Goal: Transaction & Acquisition: Purchase product/service

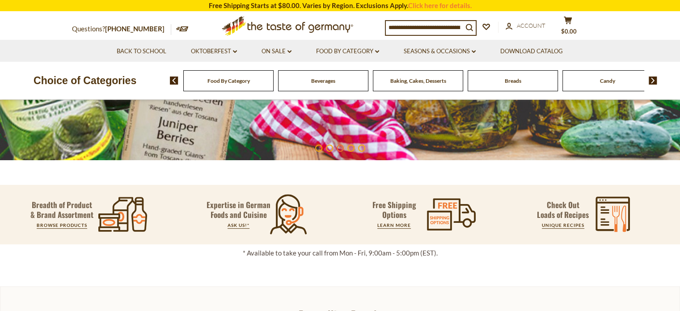
scroll to position [251, 0]
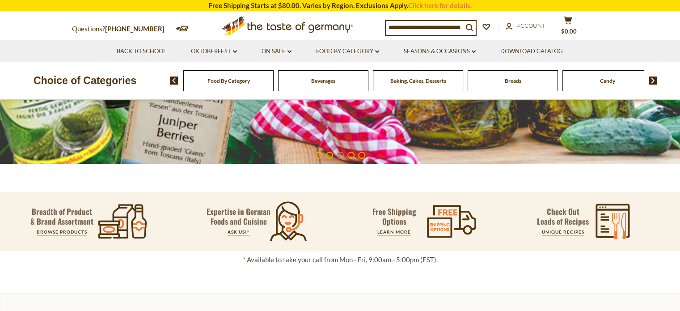
click at [604, 84] on span "Candy" at bounding box center [607, 80] width 15 height 7
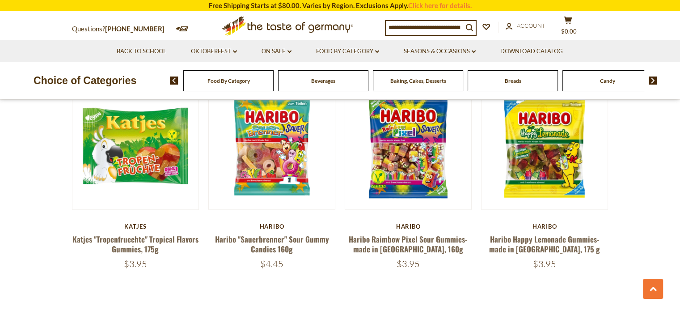
scroll to position [2081, 0]
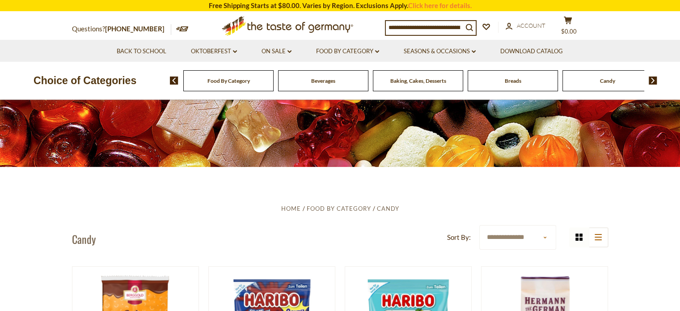
scroll to position [84, 0]
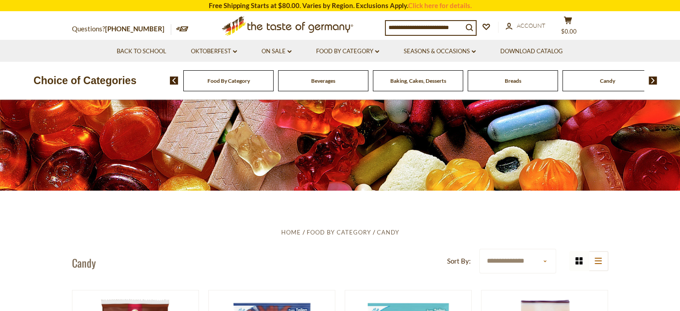
click at [653, 78] on img at bounding box center [653, 80] width 8 height 8
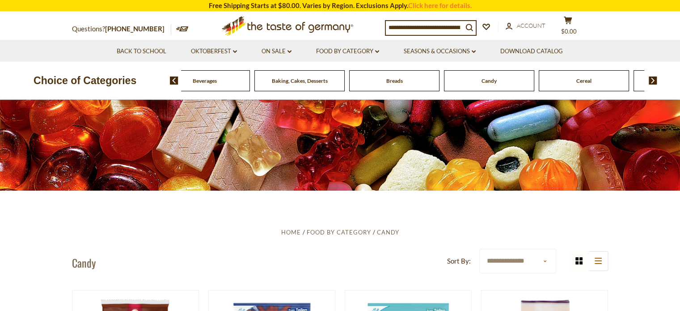
click at [653, 78] on img at bounding box center [653, 80] width 8 height 8
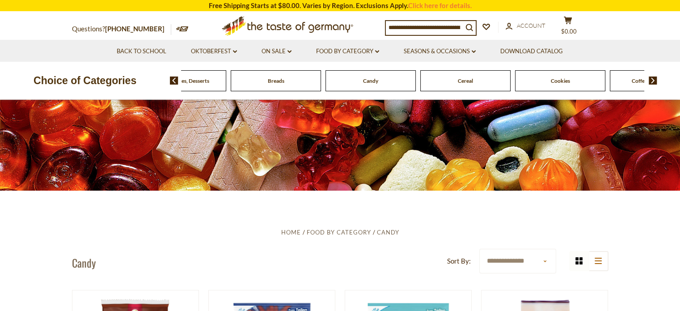
click at [560, 83] on span "Cookies" at bounding box center [560, 80] width 19 height 7
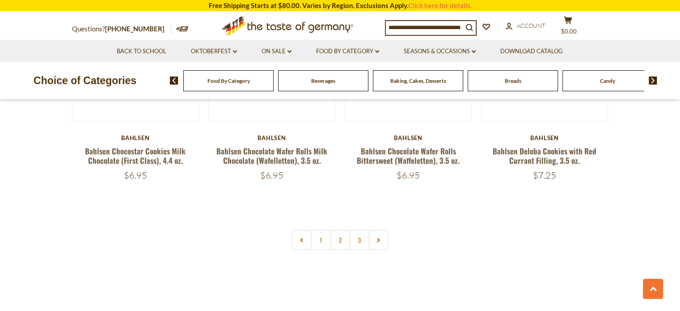
scroll to position [2114, 0]
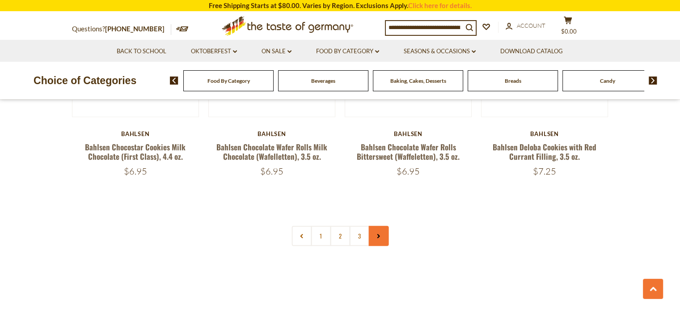
click at [380, 236] on icon at bounding box center [378, 236] width 5 height 4
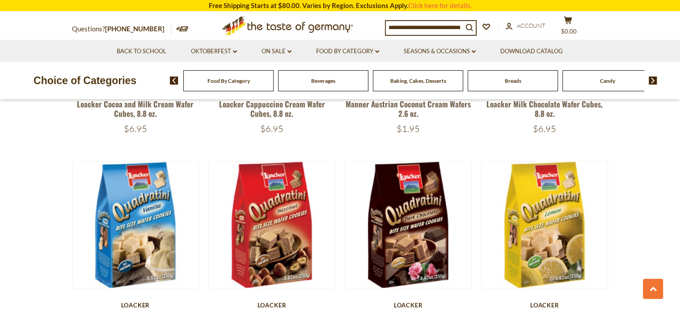
scroll to position [1524, 0]
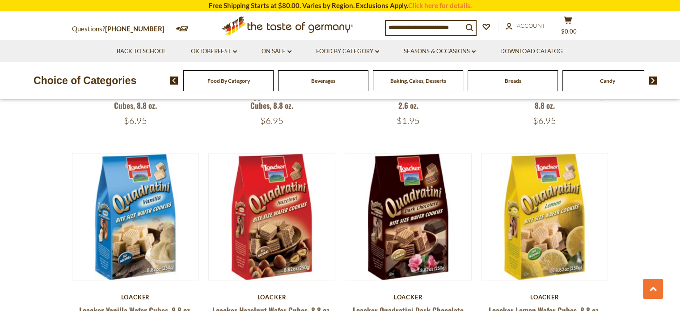
click at [437, 80] on span "Baking, Cakes, Desserts" at bounding box center [419, 80] width 56 height 7
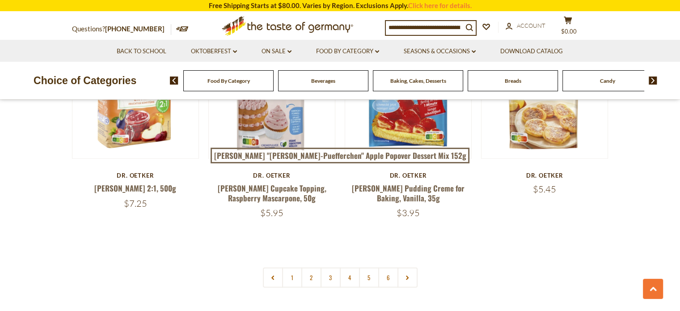
scroll to position [2097, 0]
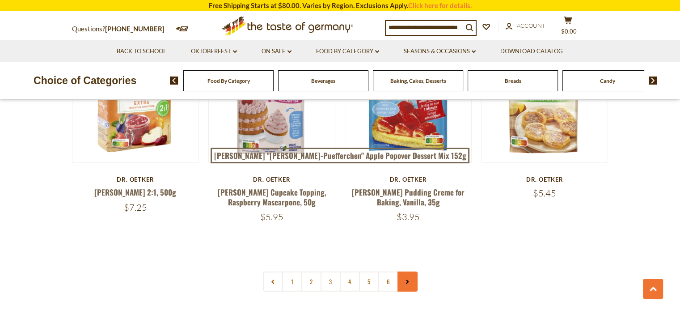
click at [408, 272] on link at bounding box center [408, 282] width 20 height 20
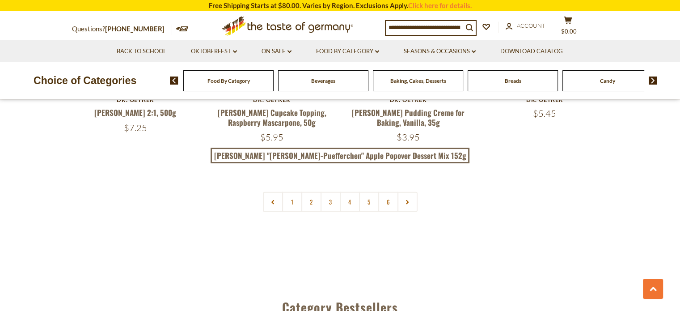
scroll to position [2180, 0]
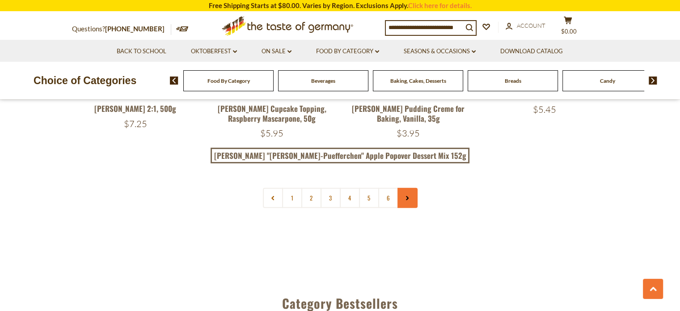
click at [407, 196] on icon at bounding box center [407, 198] width 5 height 4
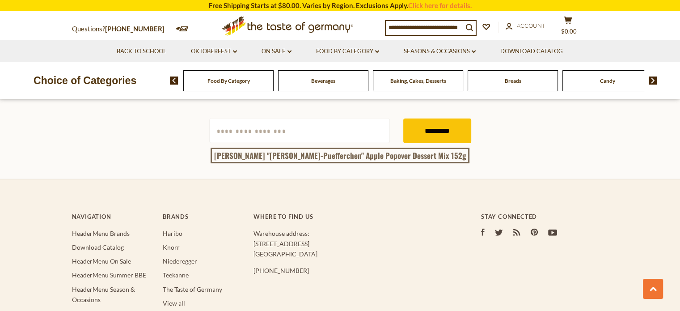
scroll to position [2707, 0]
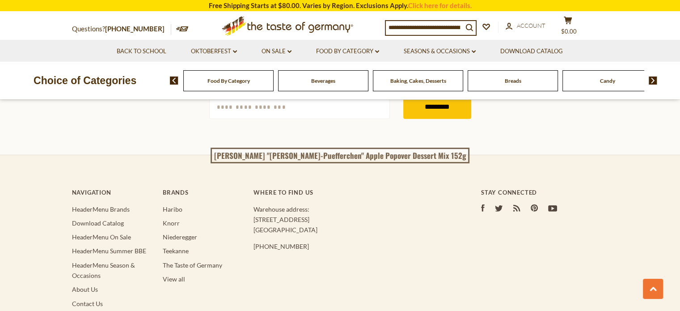
click at [320, 84] on span "Beverages" at bounding box center [323, 80] width 24 height 7
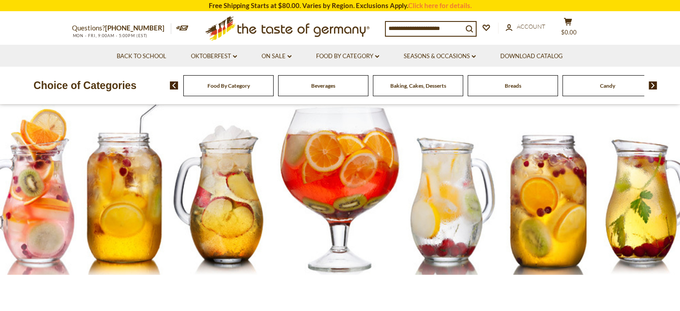
click at [652, 85] on img at bounding box center [653, 85] width 8 height 8
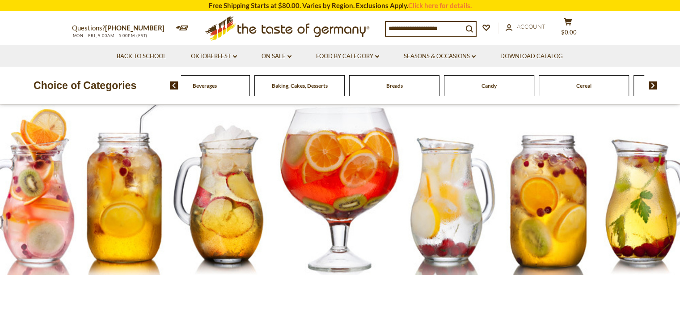
click at [155, 90] on div "Cereal" at bounding box center [110, 85] width 90 height 21
click at [580, 84] on span "Cereal" at bounding box center [584, 85] width 15 height 7
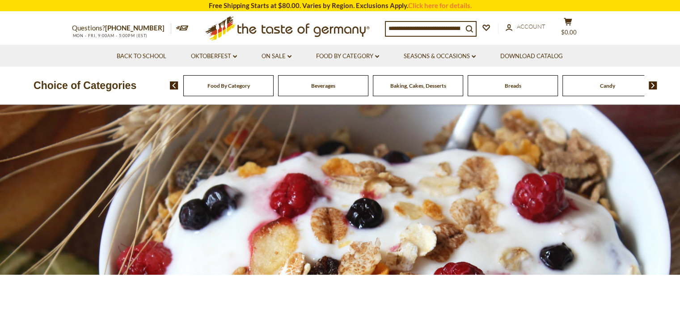
click at [214, 85] on span "Food By Category" at bounding box center [229, 85] width 42 height 7
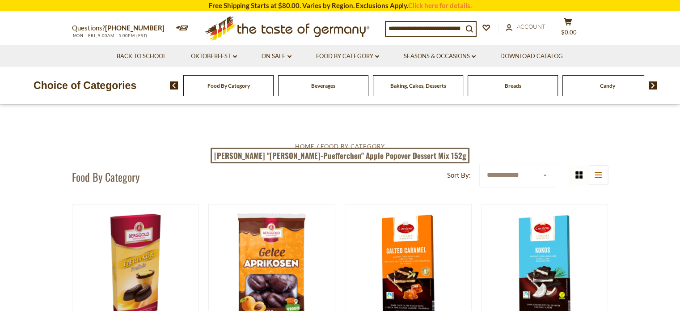
click at [274, 89] on div "Breads" at bounding box center [228, 85] width 90 height 21
click at [388, 28] on input at bounding box center [424, 28] width 77 height 13
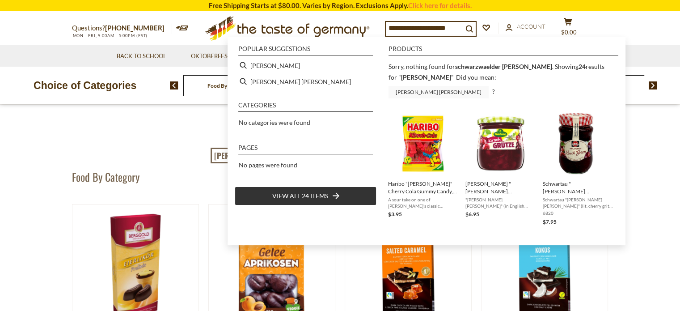
type input "******"
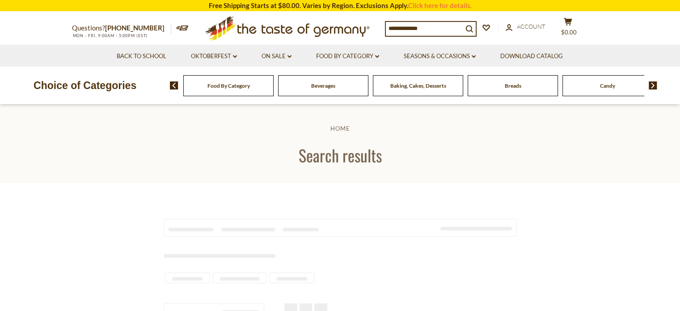
type input "******"
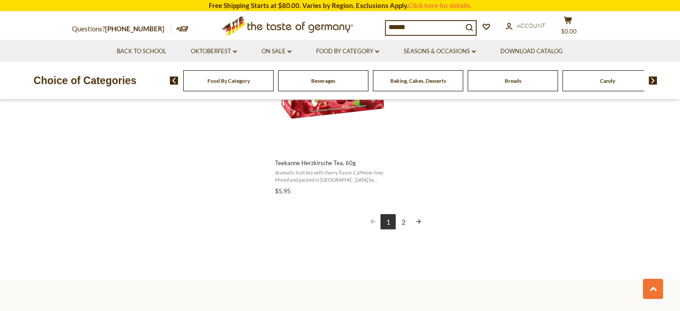
scroll to position [1625, 0]
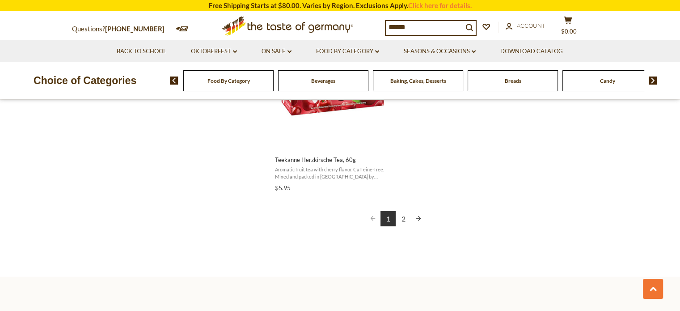
click at [420, 215] on link "Next page" at bounding box center [418, 218] width 15 height 15
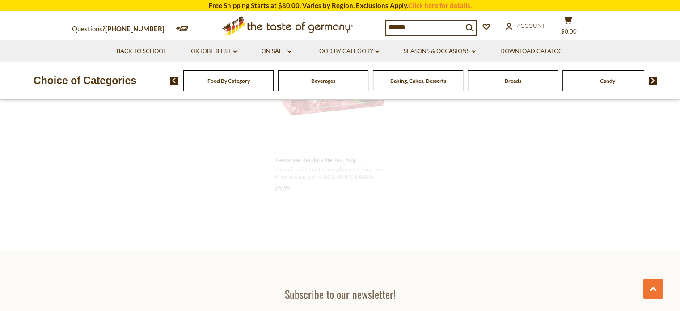
scroll to position [1279, 0]
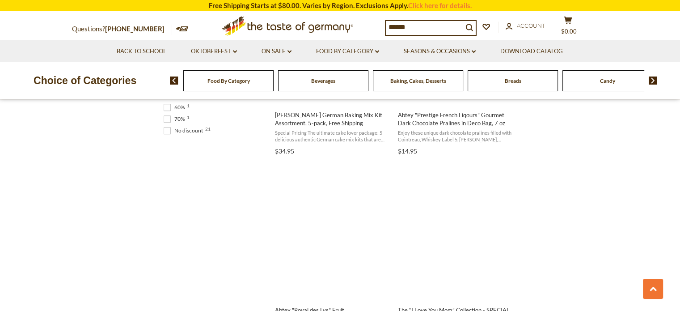
scroll to position [696, 0]
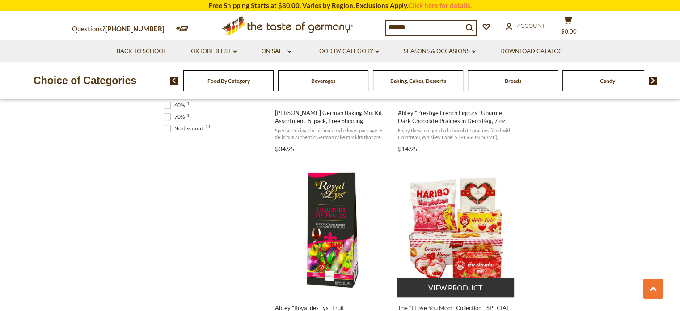
click at [437, 200] on img "The “I Love You Mom” Collection - SPECIAL PRICE" at bounding box center [456, 230] width 119 height 119
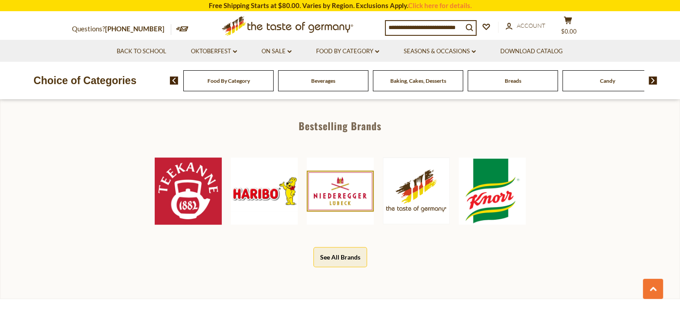
scroll to position [424, 0]
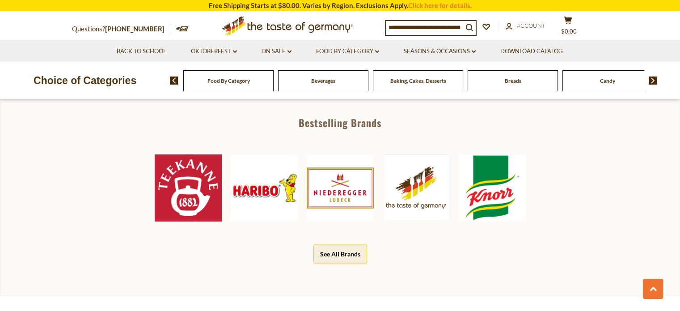
click at [258, 191] on img at bounding box center [264, 187] width 67 height 67
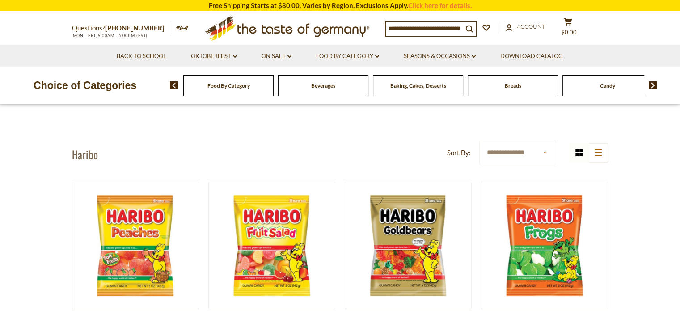
click at [395, 22] on input at bounding box center [424, 28] width 77 height 13
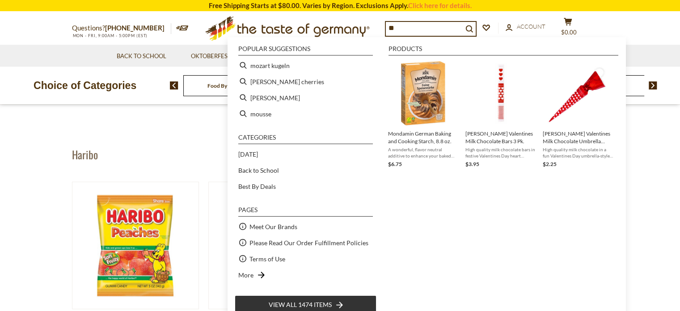
type input "*"
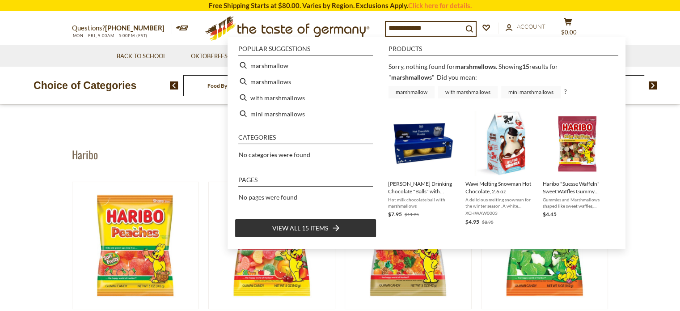
type input "**********"
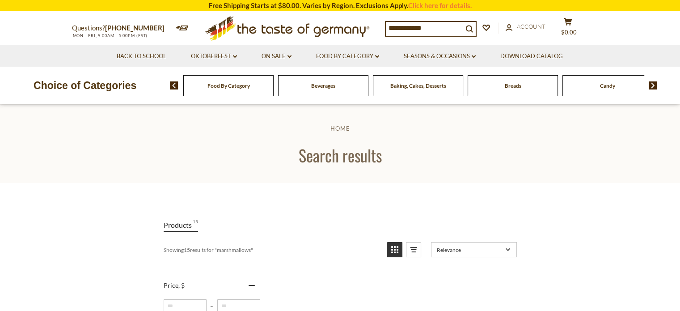
click at [451, 25] on input "**********" at bounding box center [424, 28] width 77 height 13
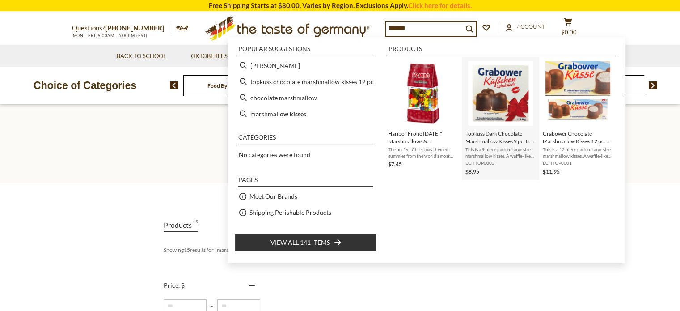
type input "******"
click at [499, 99] on img "Topkuss Dark Chocolate Marshmallow Kisses 9 pc. 8.8 oz Extra Large" at bounding box center [500, 93] width 65 height 65
